Goal: Task Accomplishment & Management: Use online tool/utility

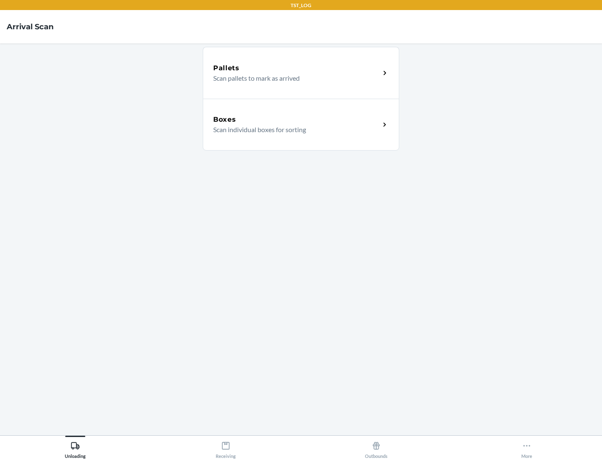
click at [297, 120] on div "Boxes" at bounding box center [296, 120] width 167 height 10
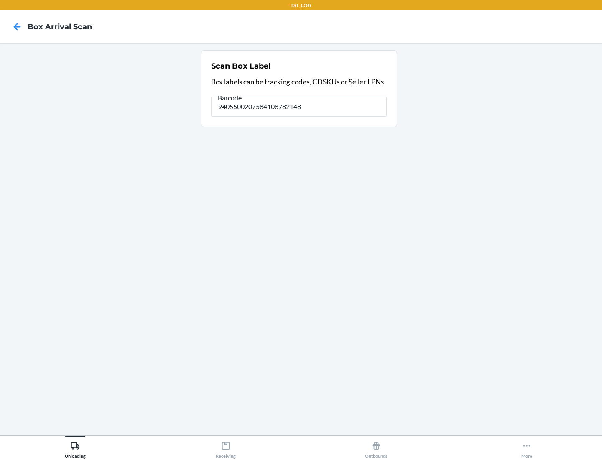
type input "9405500207584108782148"
